Goal: Transaction & Acquisition: Purchase product/service

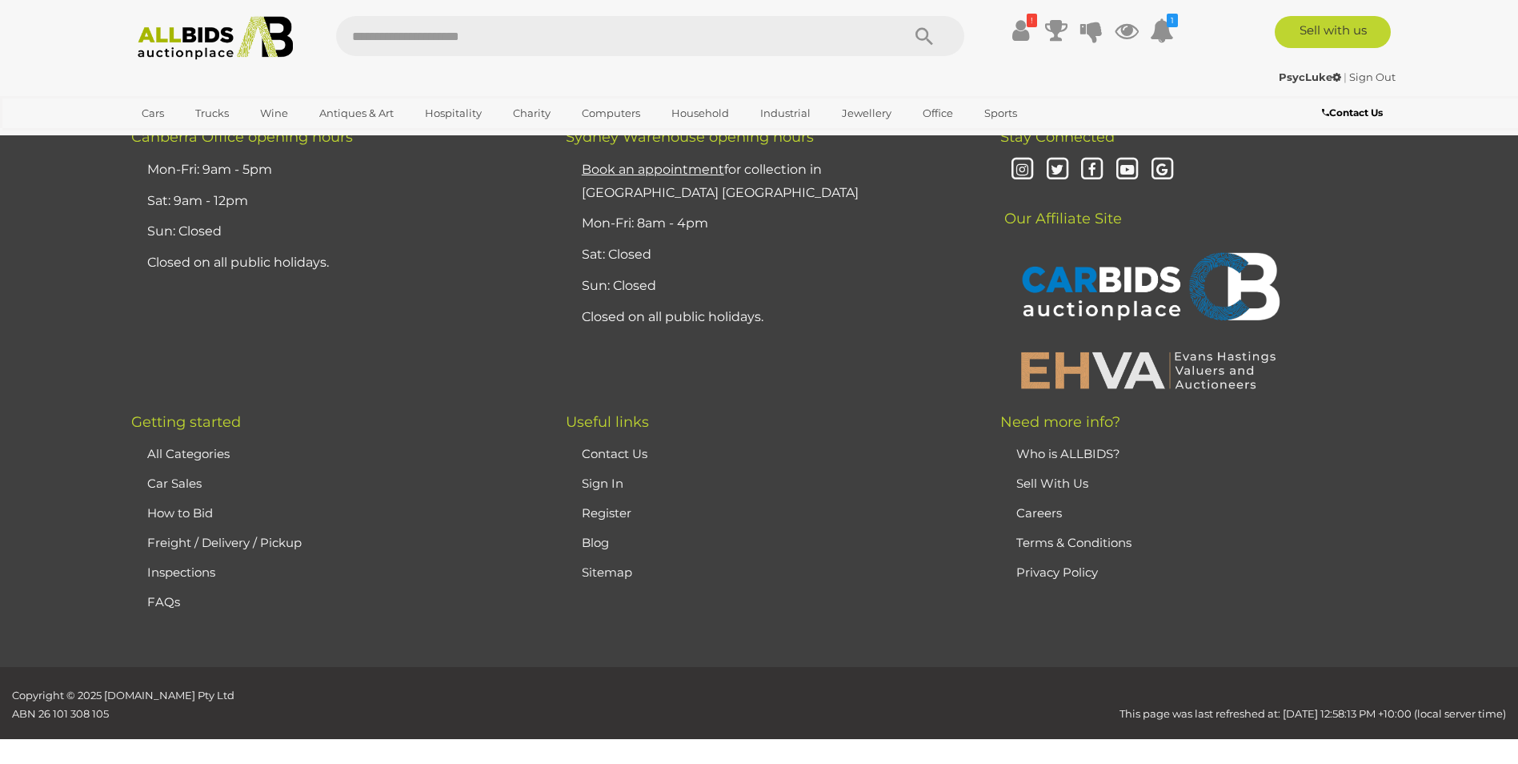
scroll to position [4212, 0]
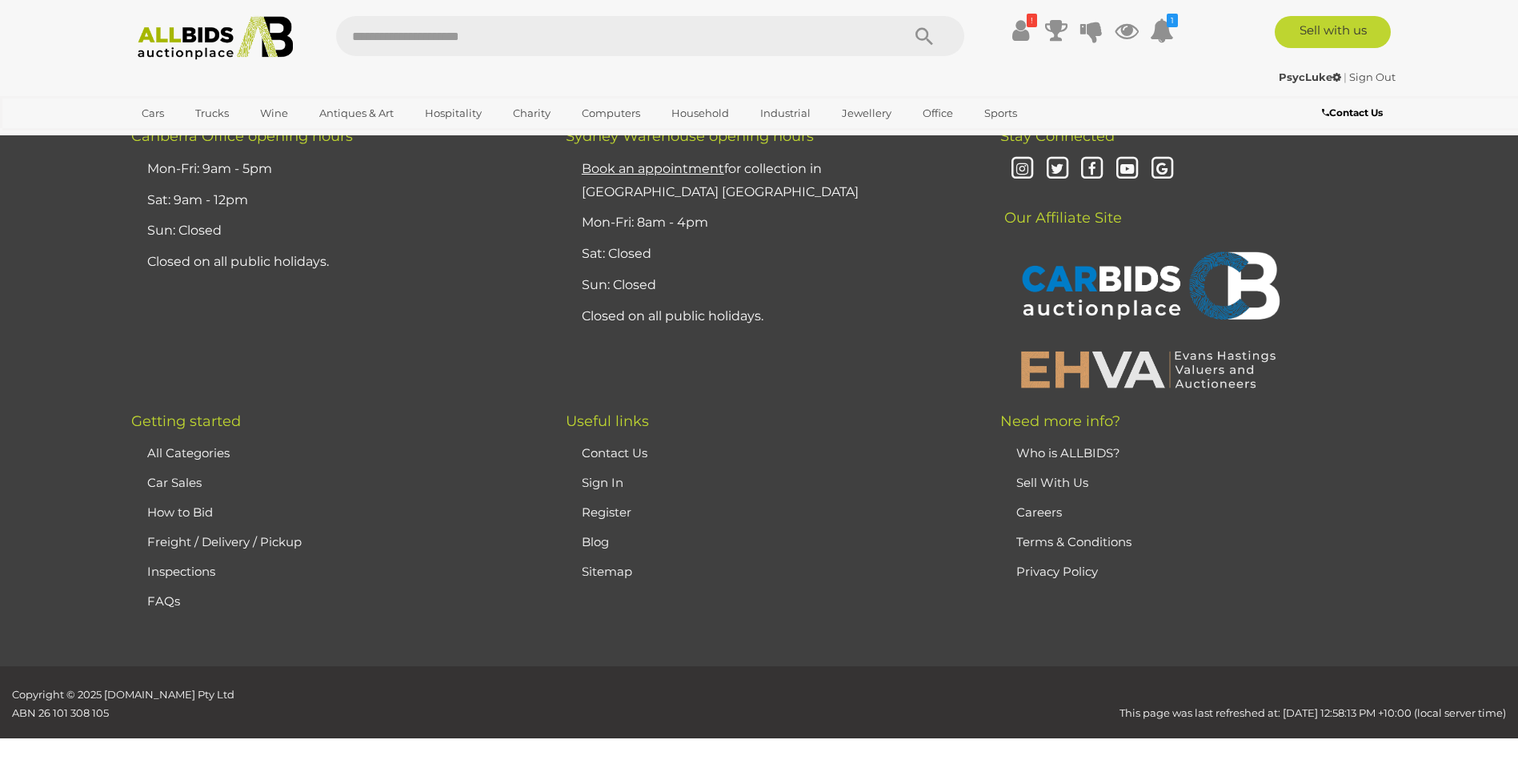
click at [157, 593] on link "FAQs" at bounding box center [163, 600] width 33 height 15
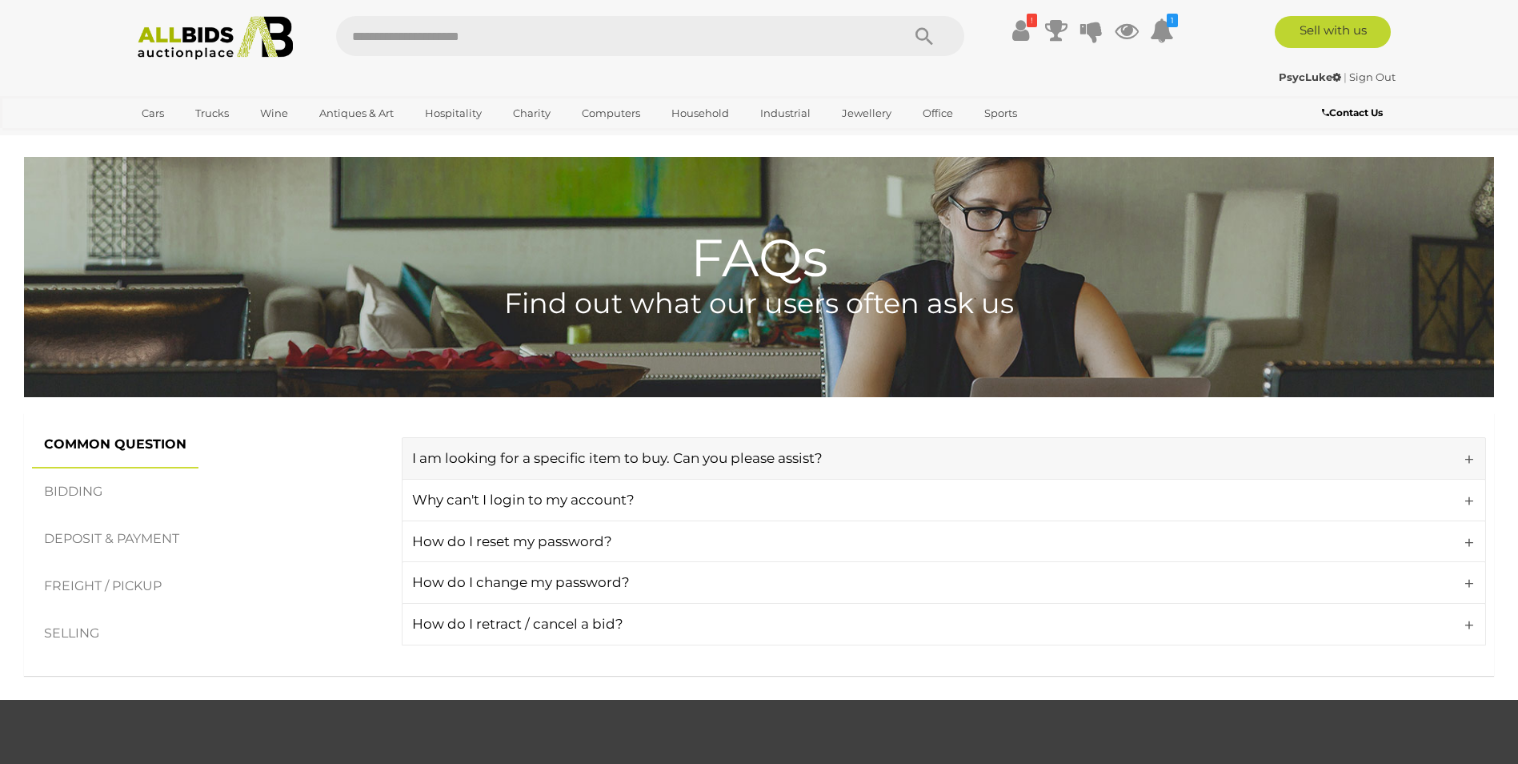
scroll to position [80, 0]
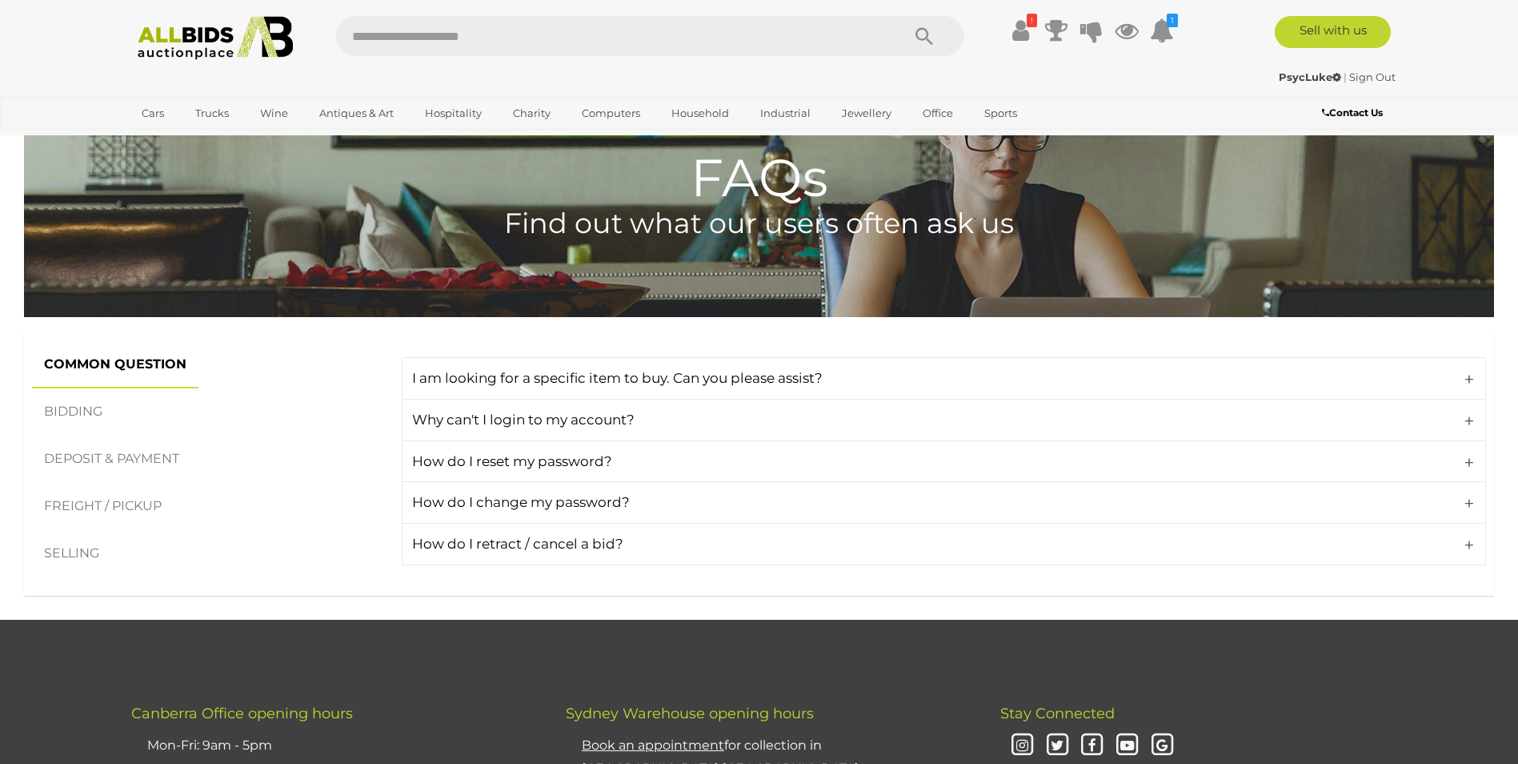
click at [91, 417] on link "BIDDING" at bounding box center [73, 411] width 82 height 47
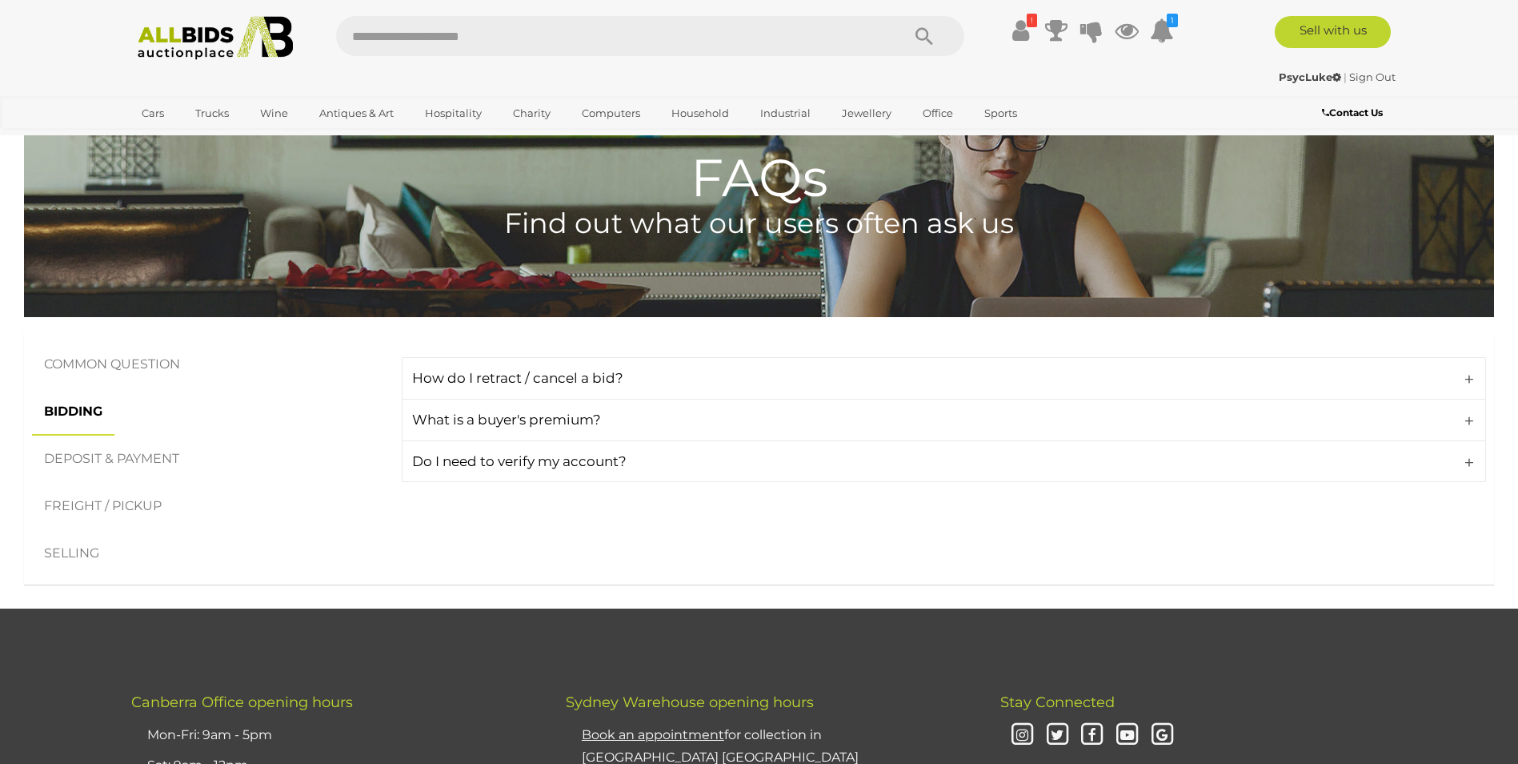
click at [113, 452] on link "DEPOSIT & PAYMENT" at bounding box center [111, 458] width 159 height 47
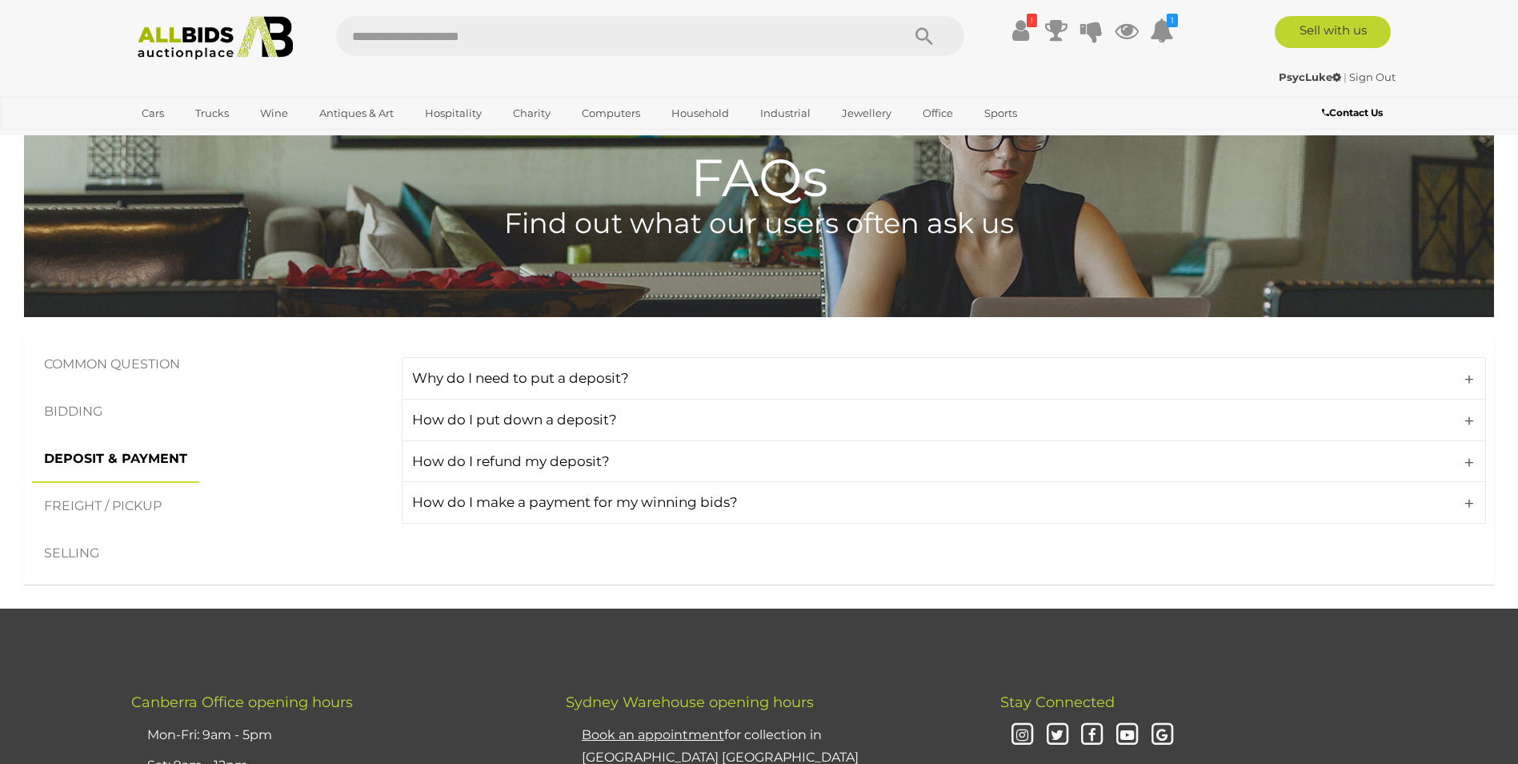
click at [94, 415] on link "BIDDING" at bounding box center [73, 411] width 82 height 47
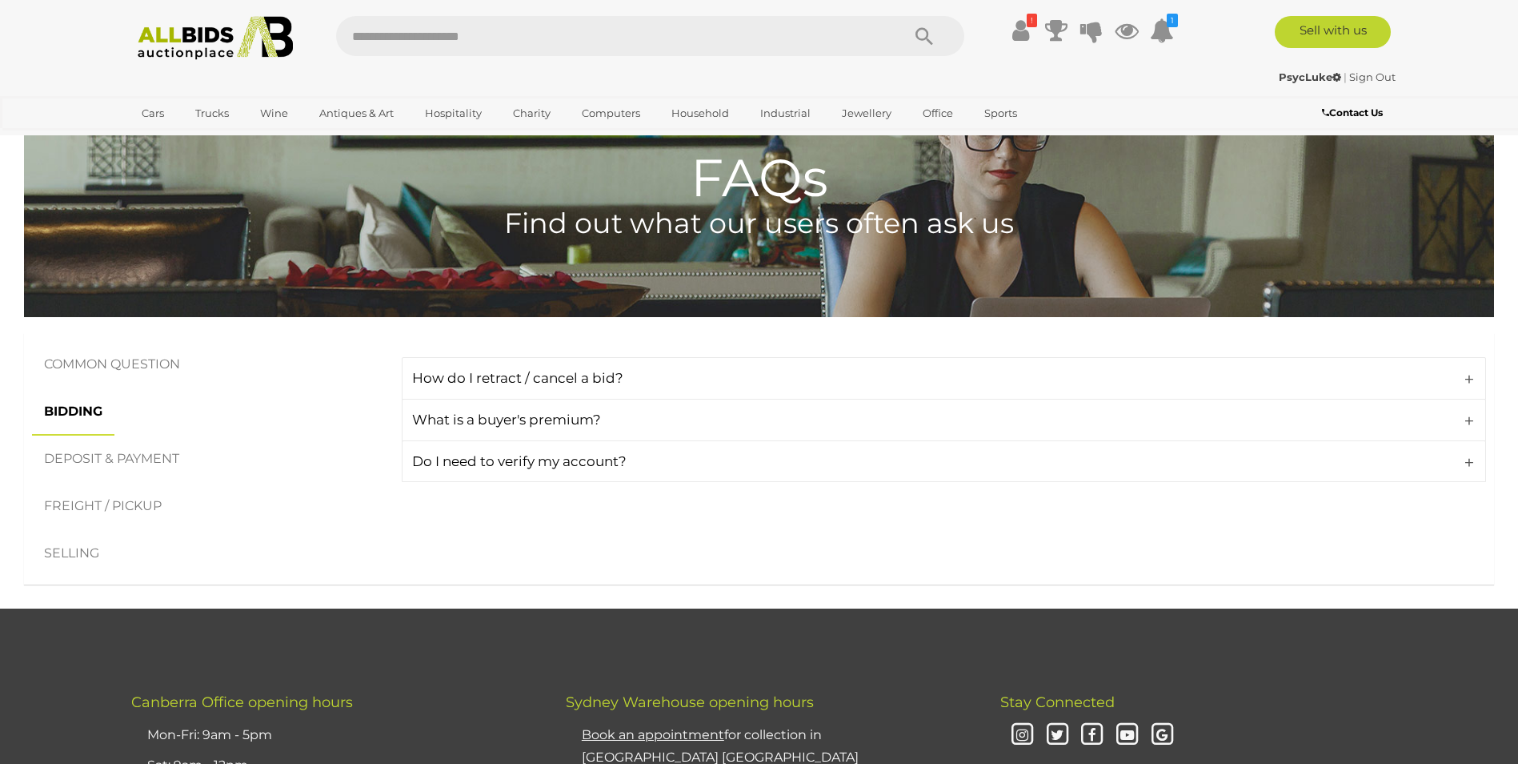
click at [101, 363] on link "COMMON QUESTION" at bounding box center [112, 364] width 160 height 47
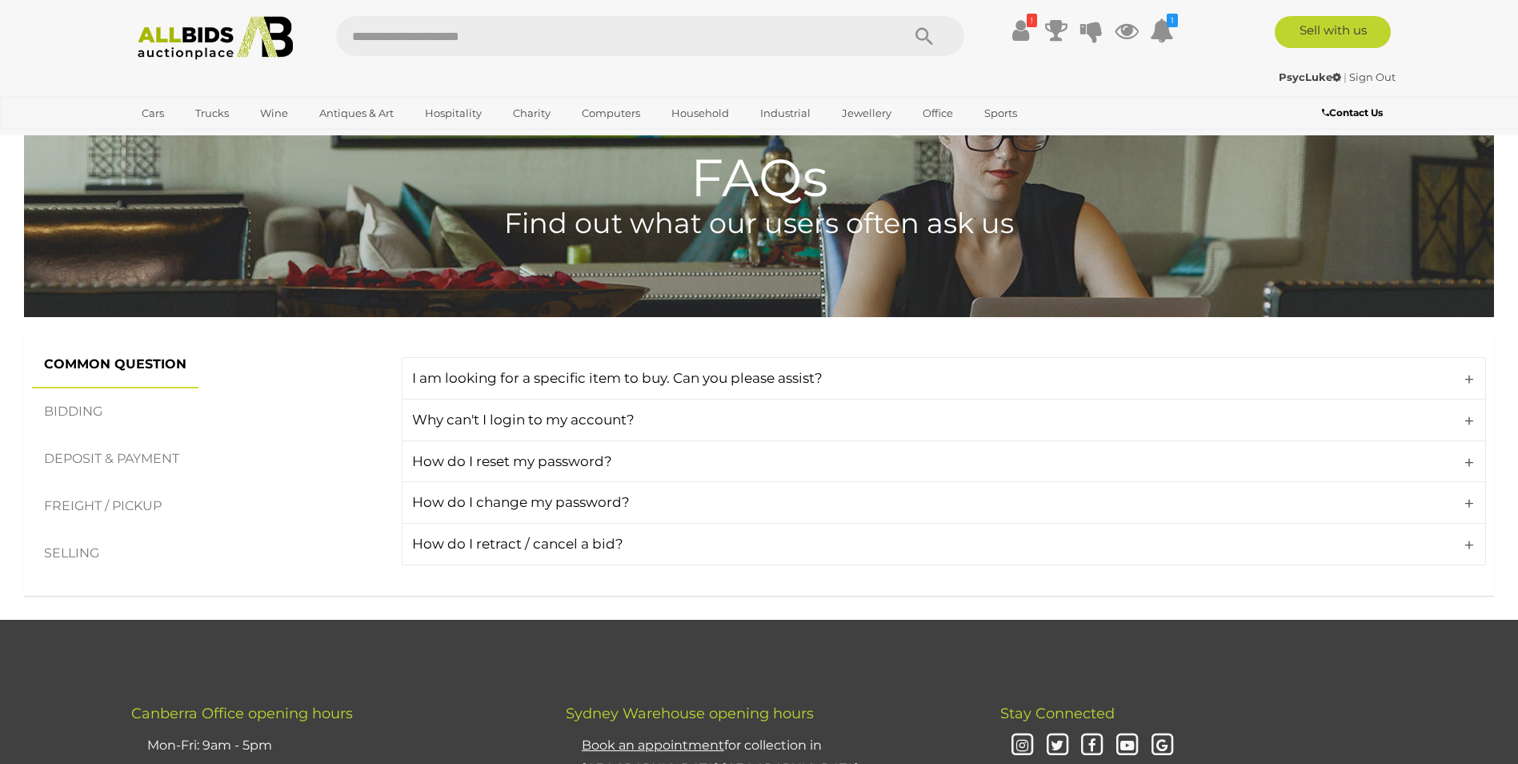
click at [102, 501] on link "FREIGHT / PICKUP" at bounding box center [103, 506] width 142 height 47
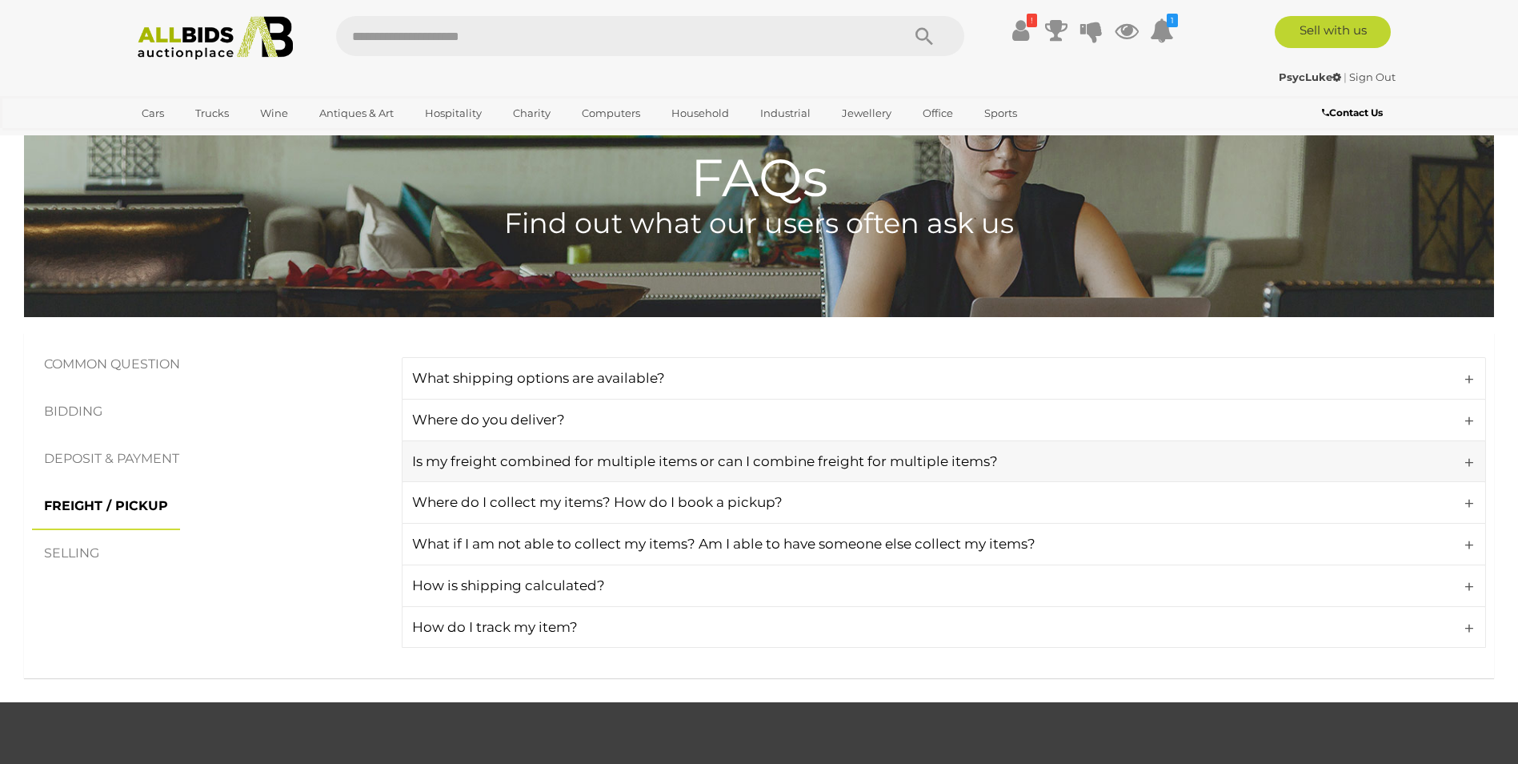
click at [678, 471] on link "Is my freight combined for multiple items or can I combine freight for multiple…" at bounding box center [944, 461] width 1085 height 42
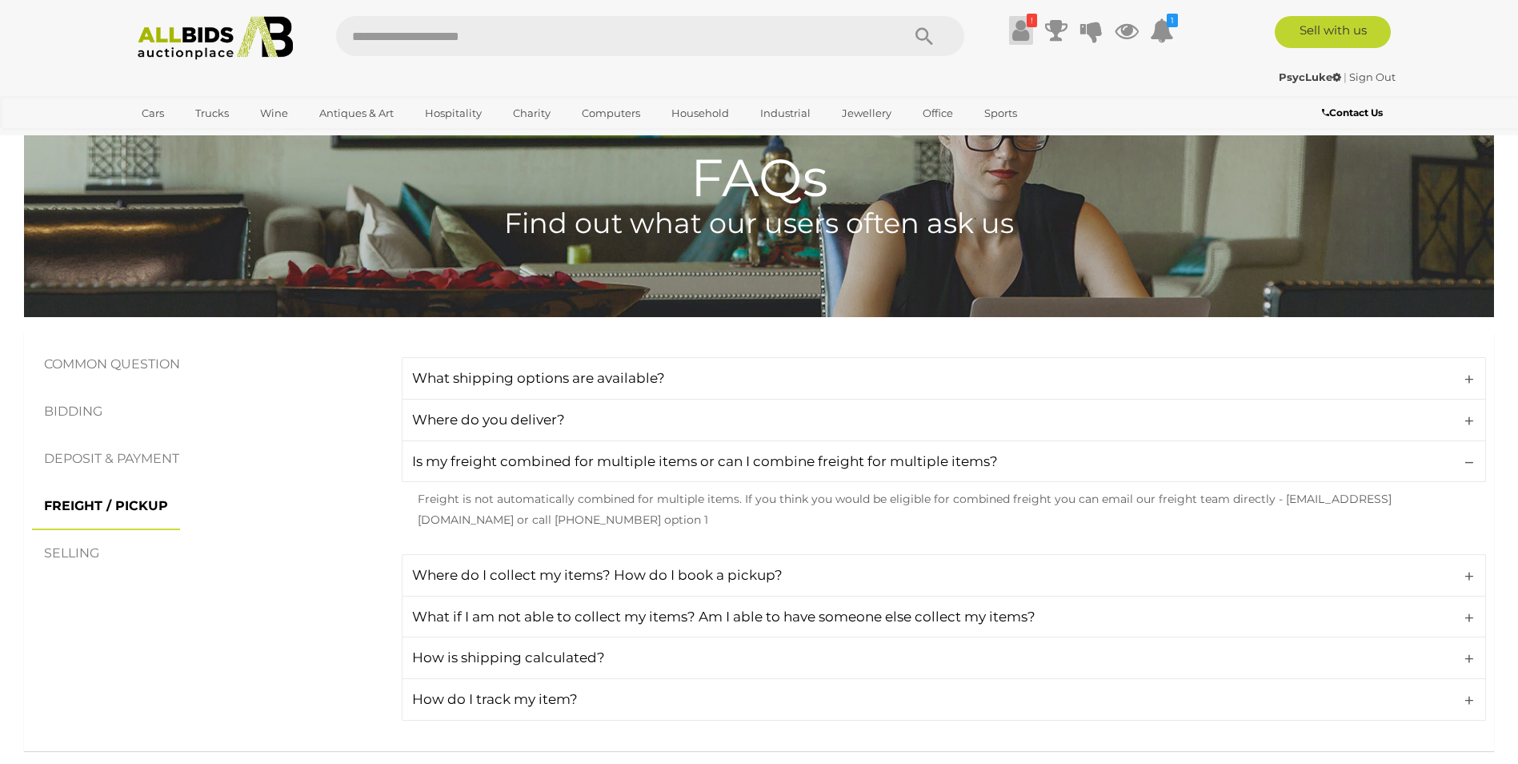
click at [1028, 32] on icon at bounding box center [1021, 30] width 17 height 29
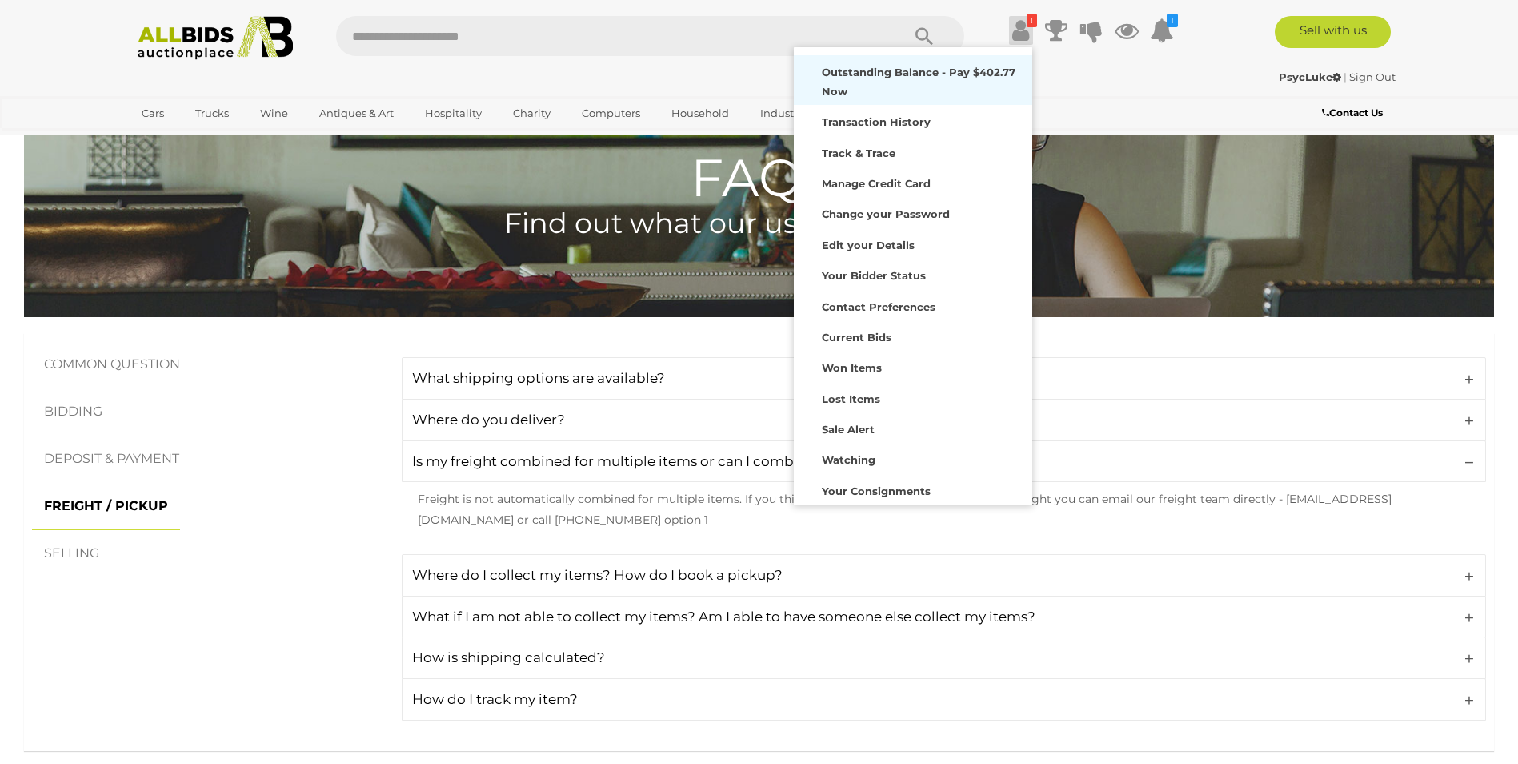
click at [953, 70] on strong "Outstanding Balance - Pay $402.77 Now" at bounding box center [919, 81] width 194 height 31
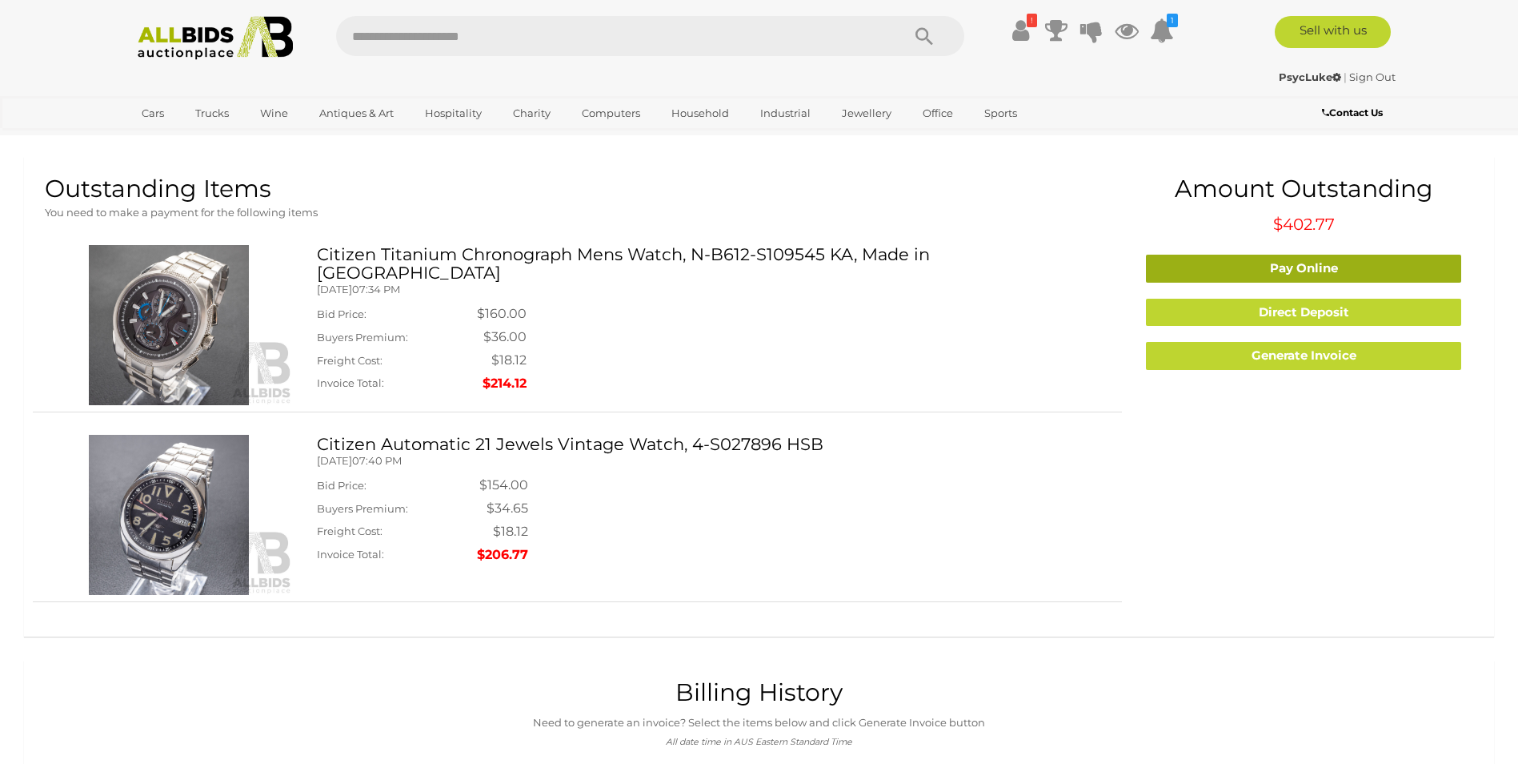
click at [1260, 262] on link "Pay Online" at bounding box center [1303, 269] width 315 height 28
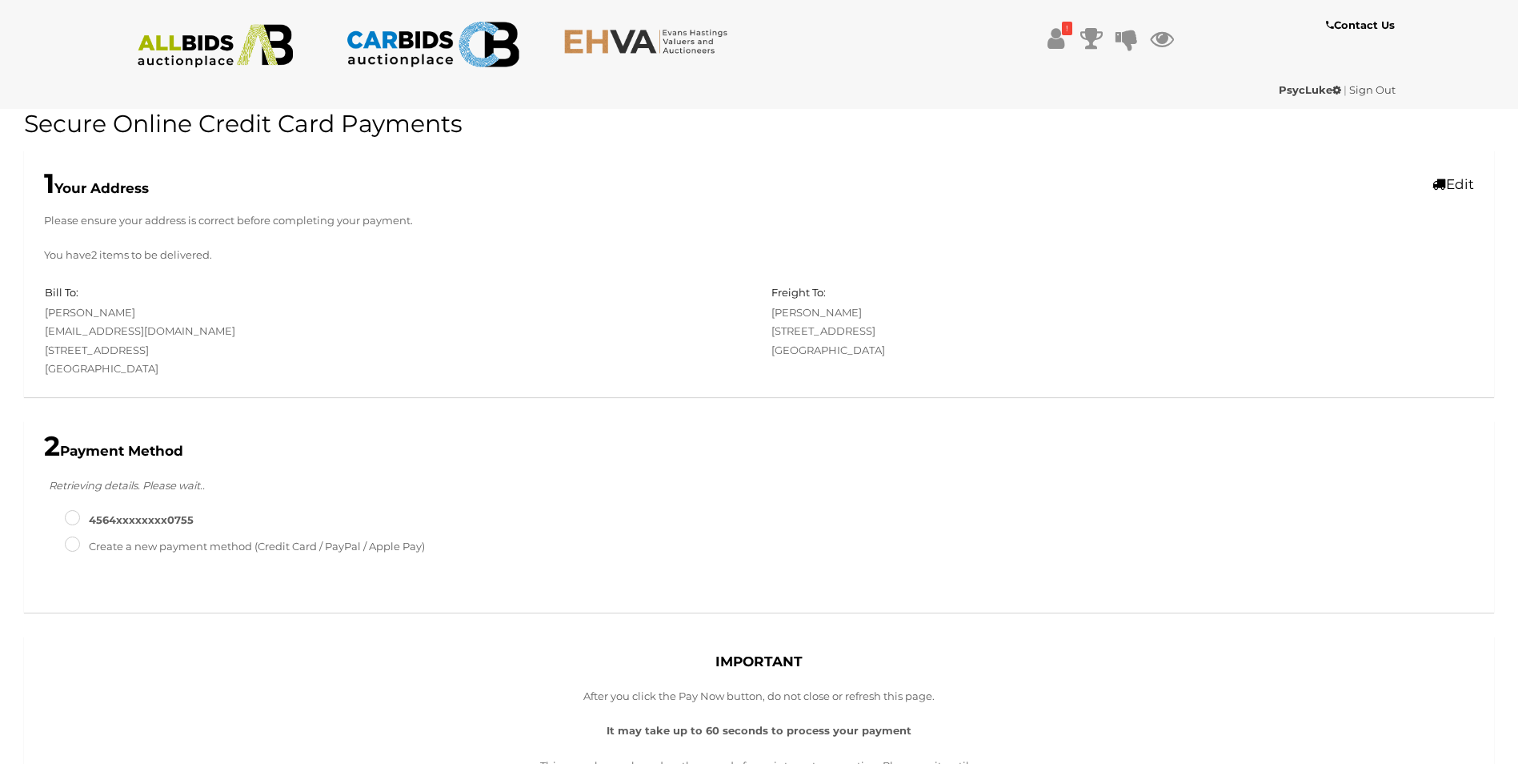
type input "**********"
type input "*"
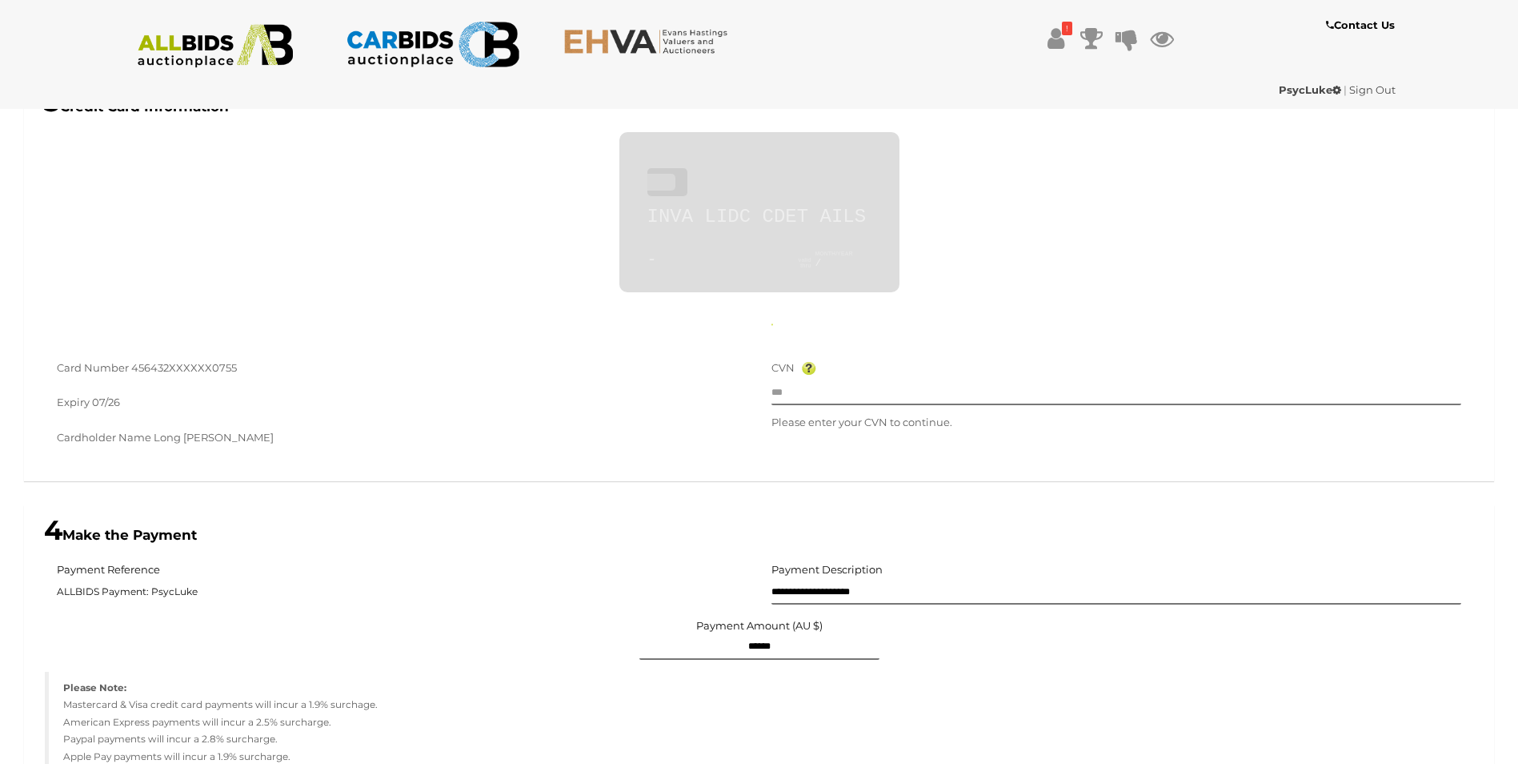
scroll to position [636, 0]
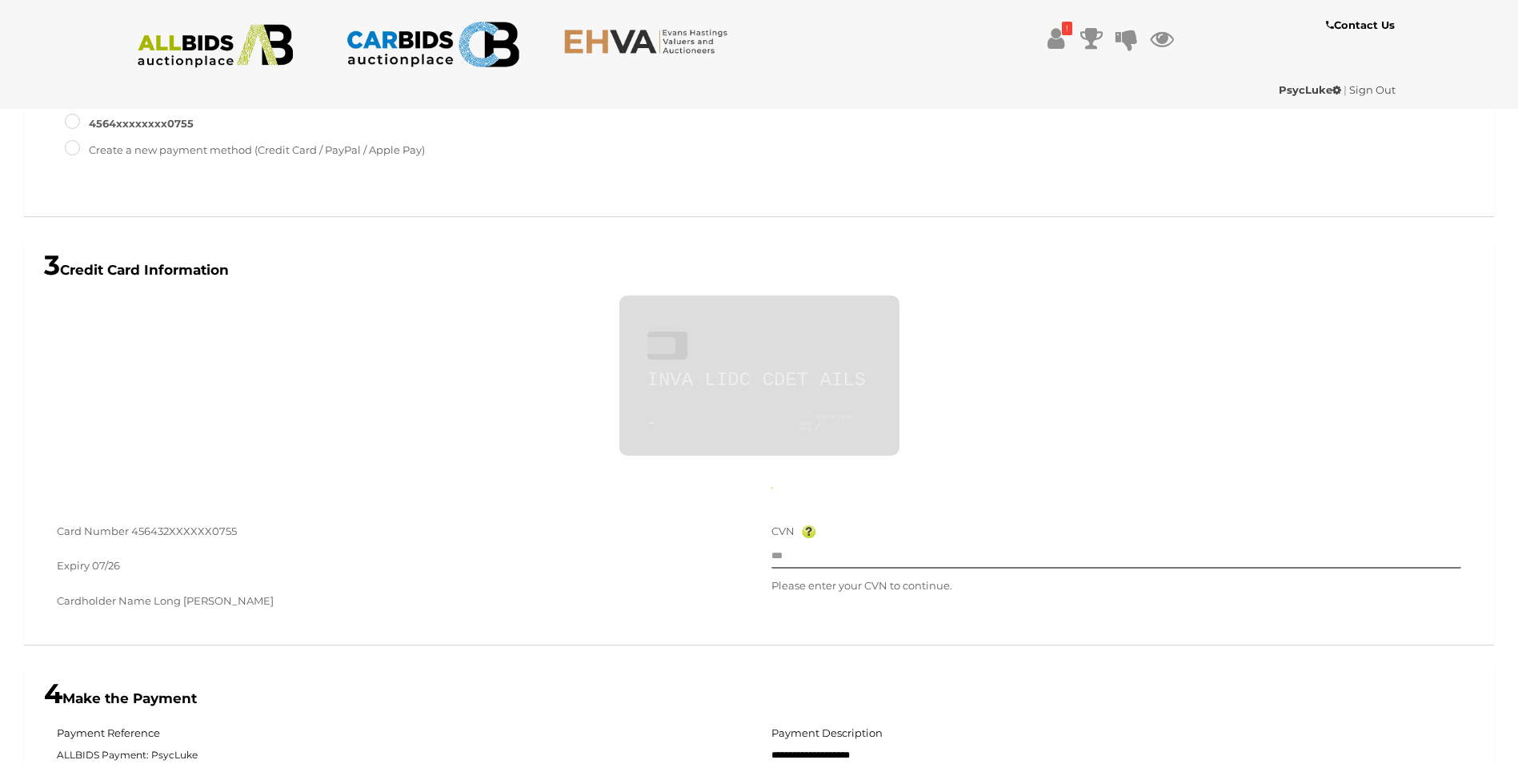
type input "**********"
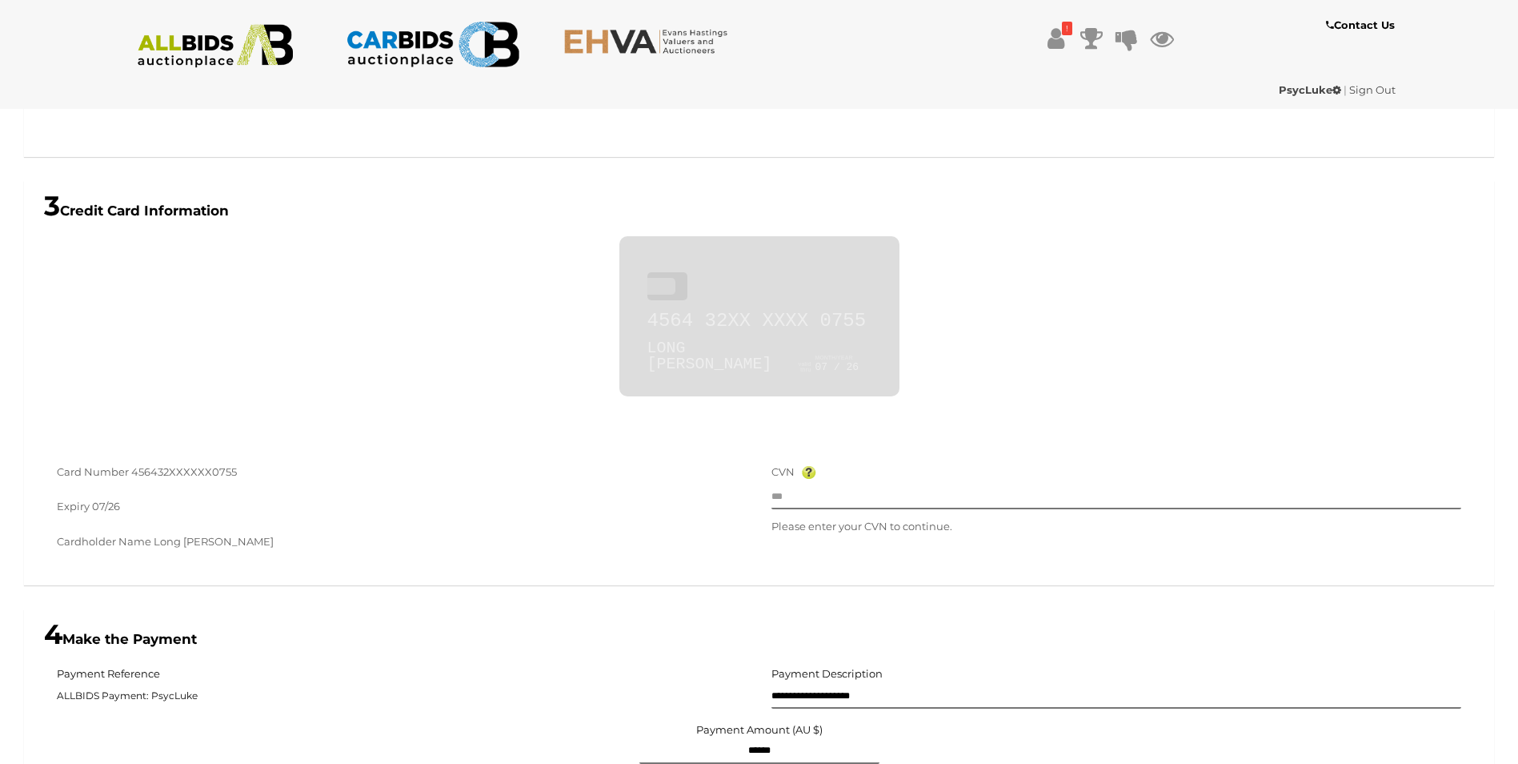
scroll to position [556, 0]
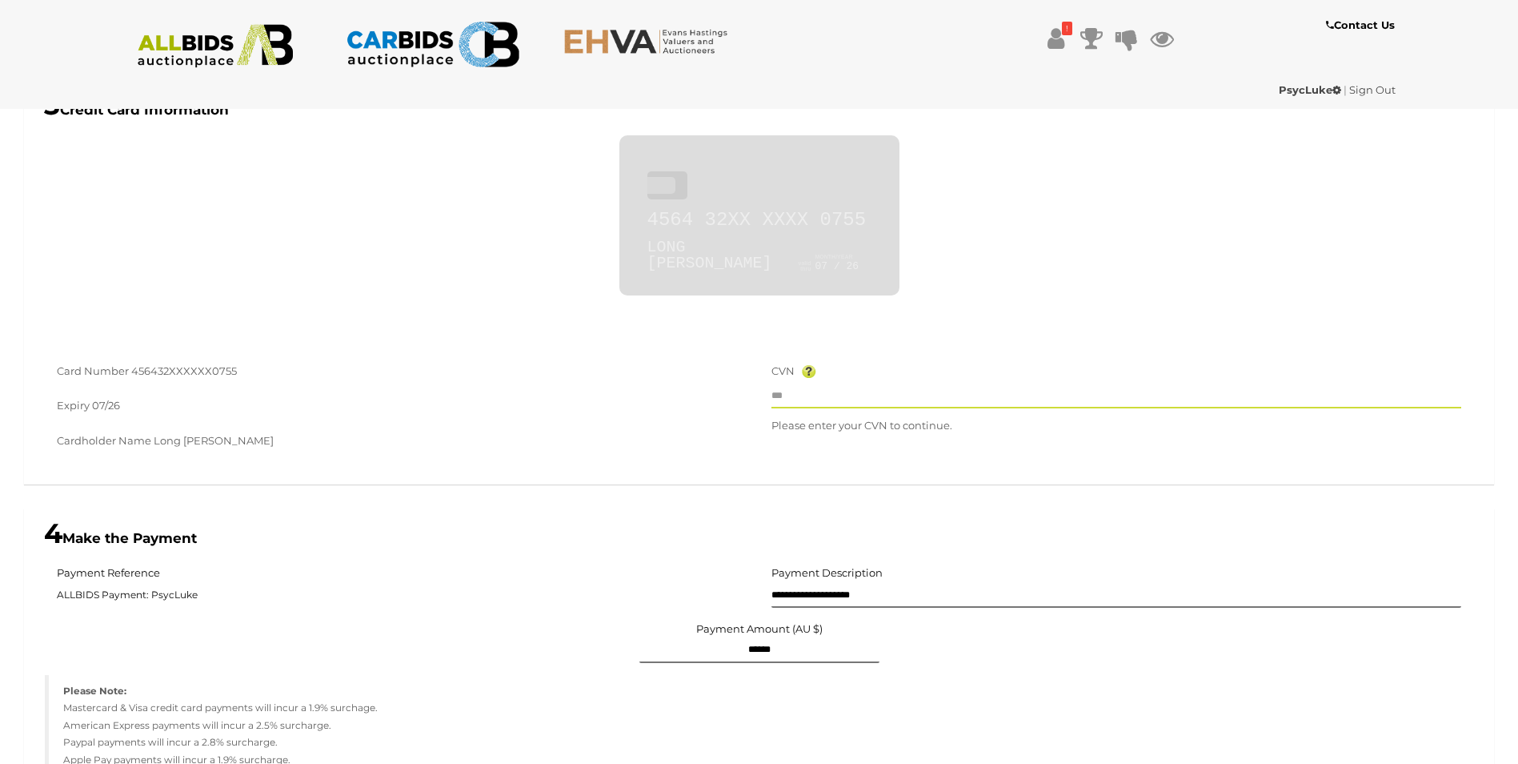
click at [822, 395] on input "text" at bounding box center [1117, 396] width 691 height 24
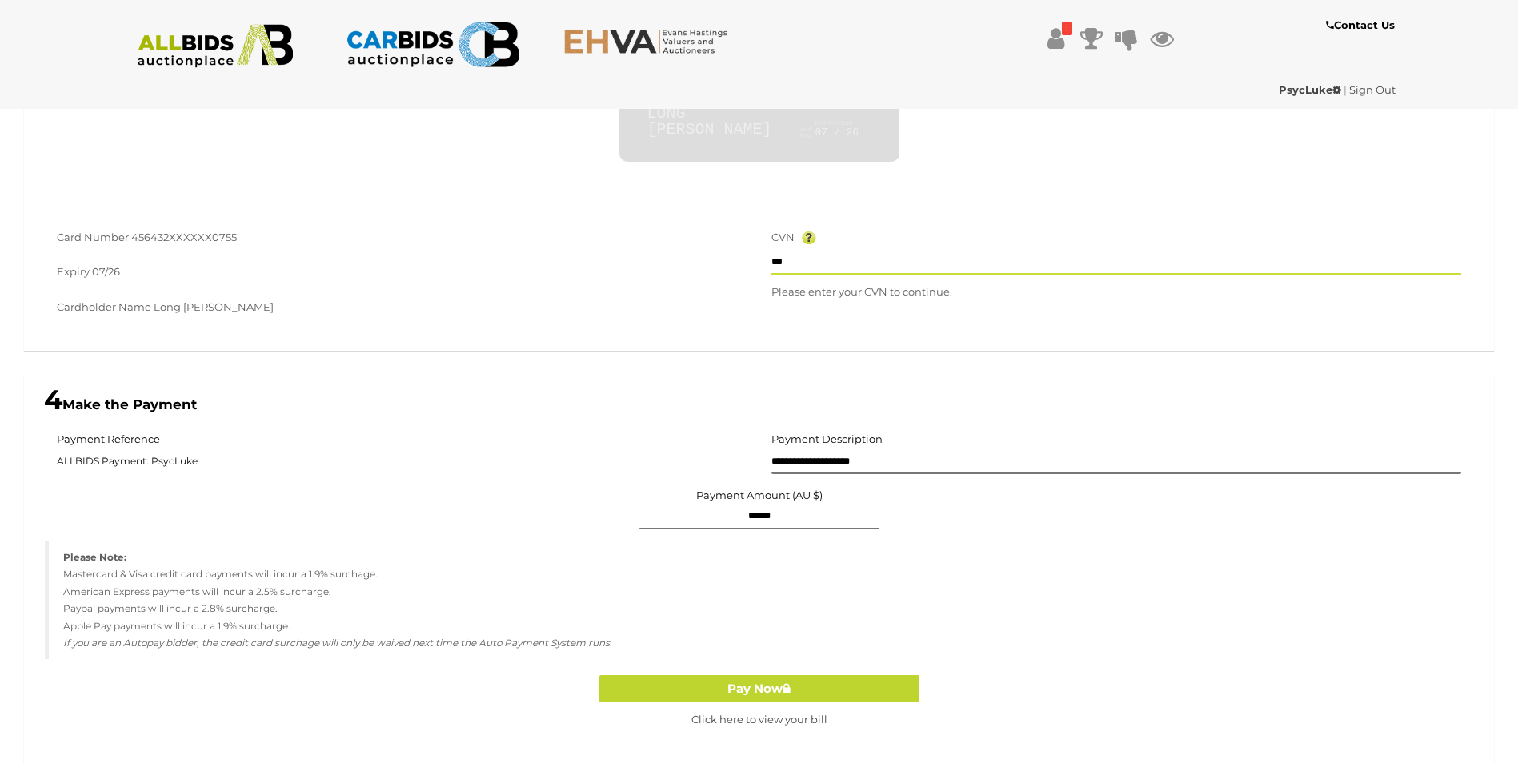
scroll to position [716, 0]
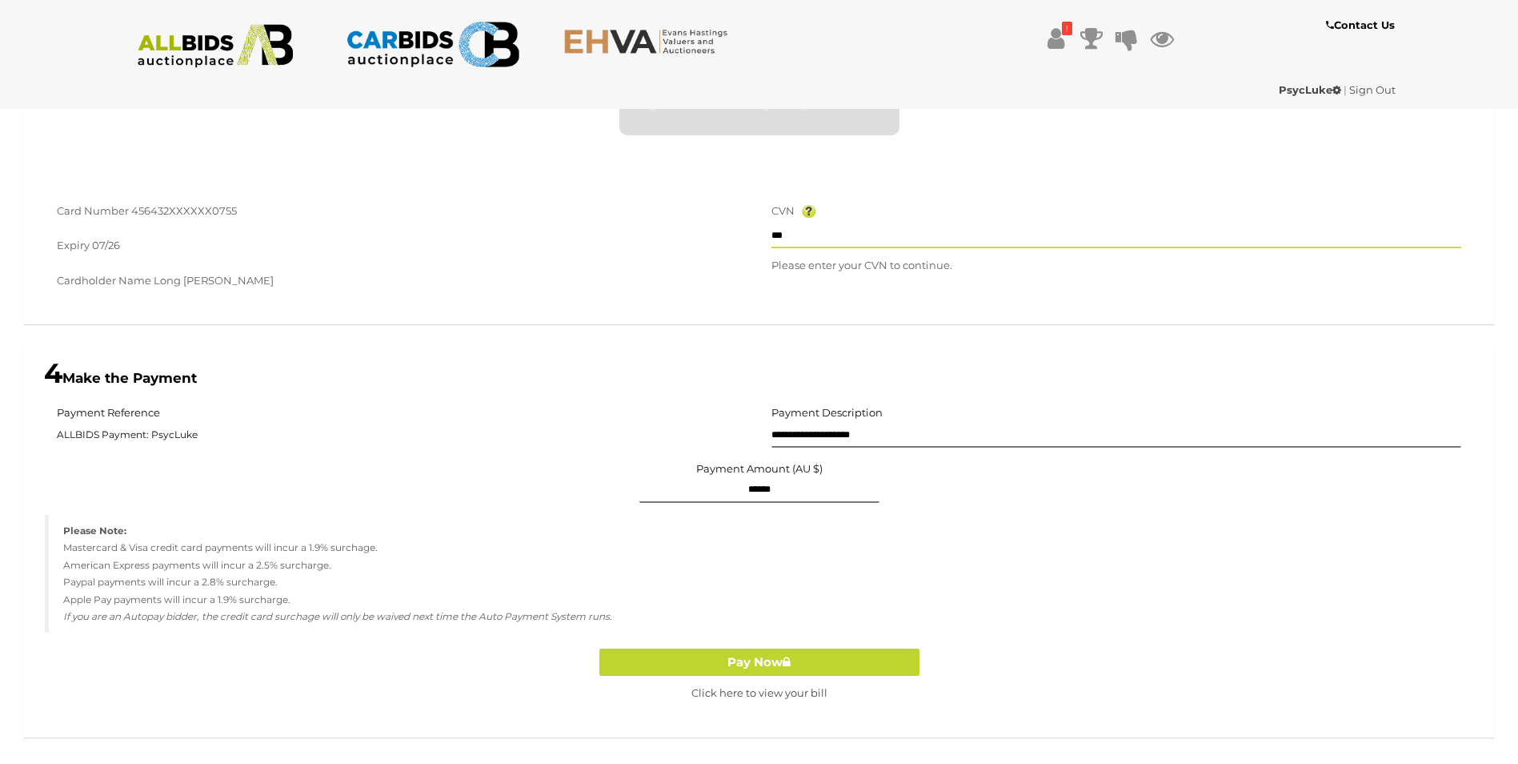
type input "***"
click at [829, 437] on input "**********" at bounding box center [1117, 435] width 691 height 24
click at [887, 435] on input "**********" at bounding box center [1117, 435] width 691 height 24
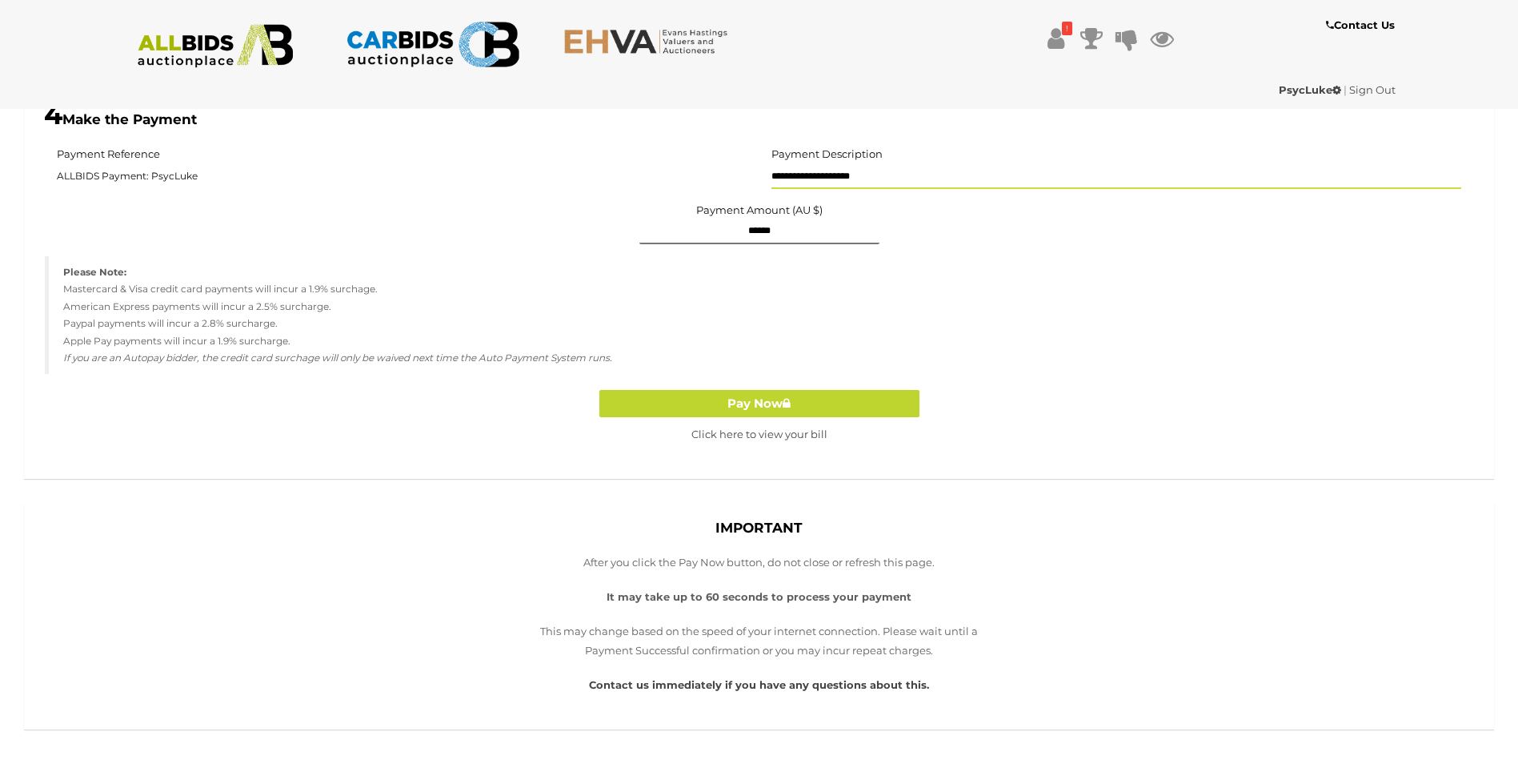
scroll to position [1037, 0]
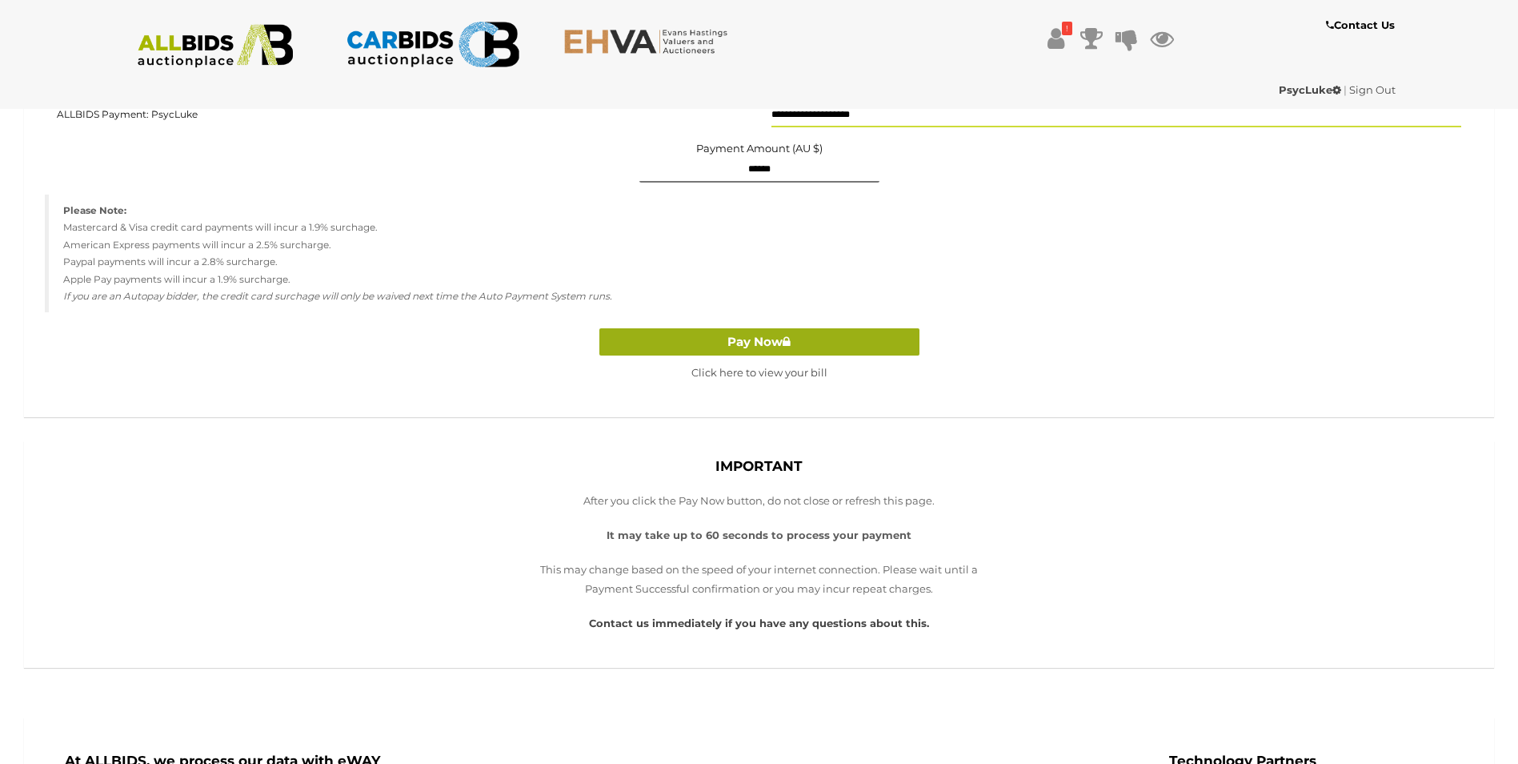
click at [756, 347] on button "Pay Now" at bounding box center [760, 342] width 320 height 28
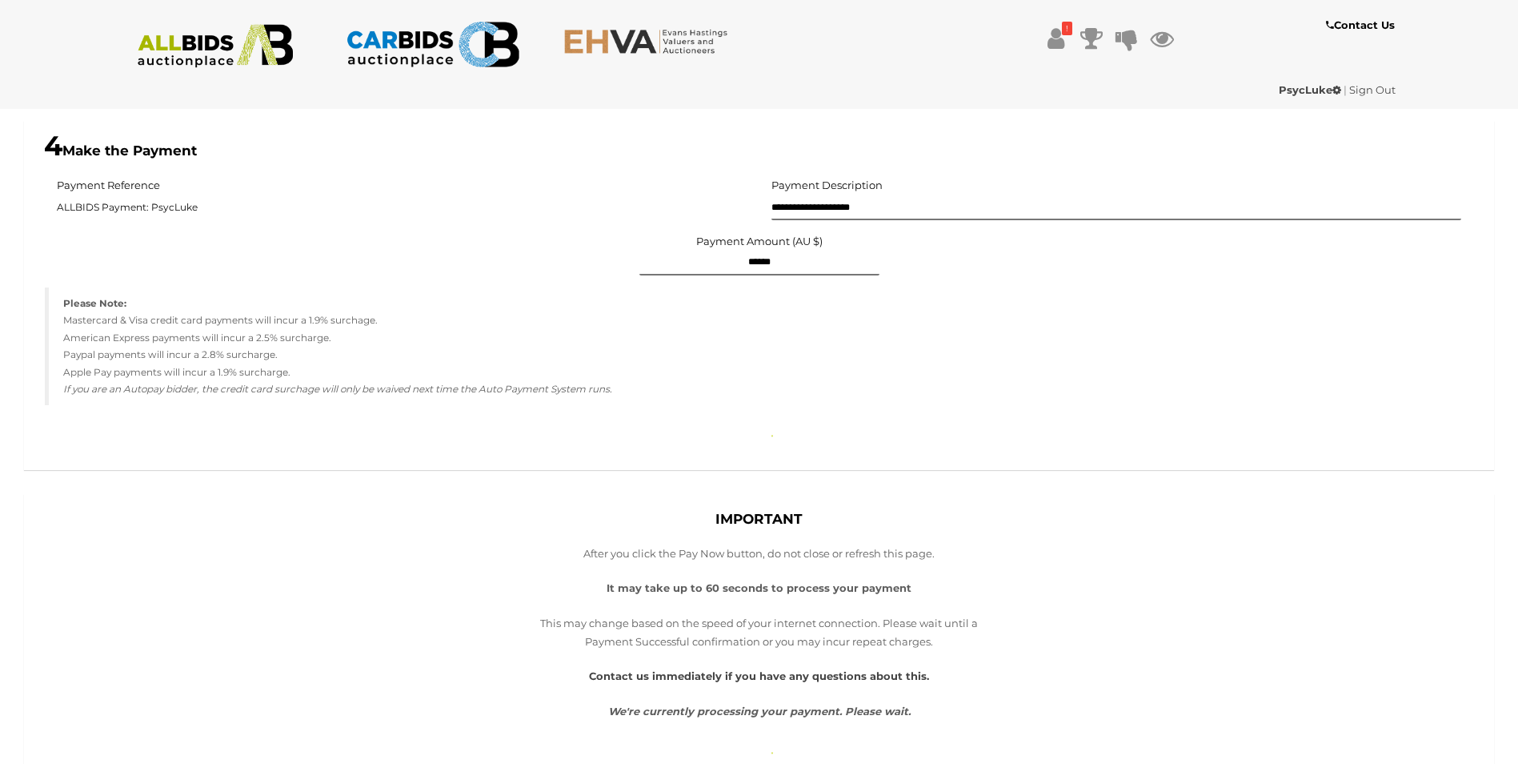
scroll to position [796, 0]
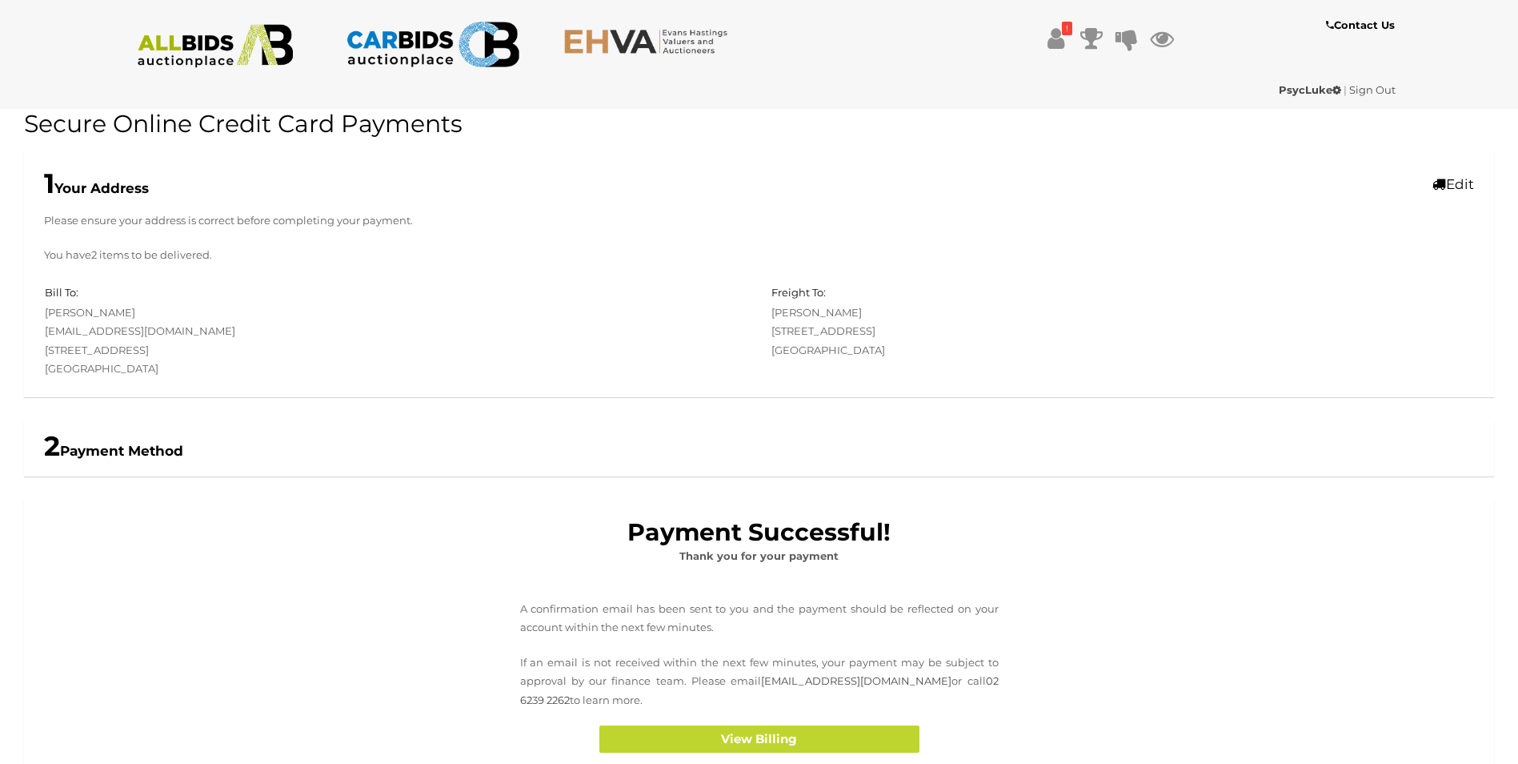
click at [1361, 86] on link "Sign Out" at bounding box center [1372, 89] width 46 height 13
